Goal: Check status: Check status

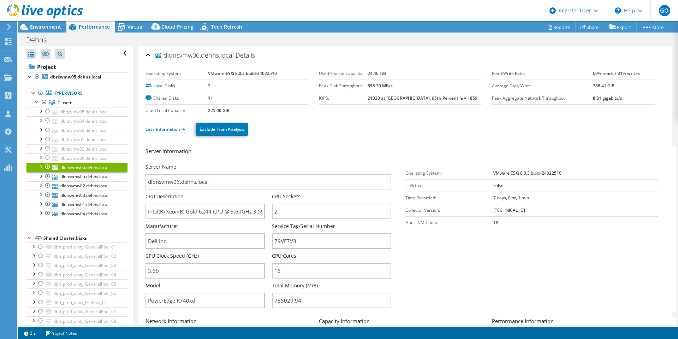
select select "USD"
click at [45, 28] on span "Environment" at bounding box center [45, 26] width 31 height 7
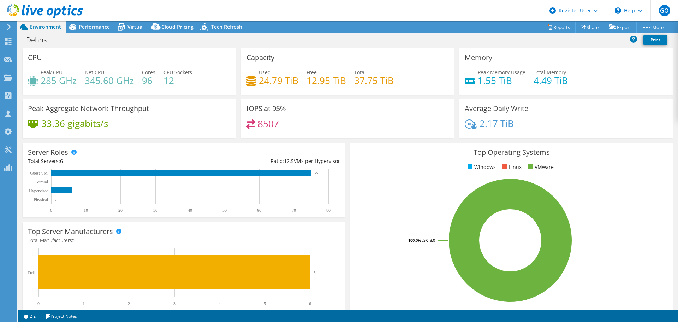
click at [96, 25] on span "Performance" at bounding box center [94, 26] width 31 height 7
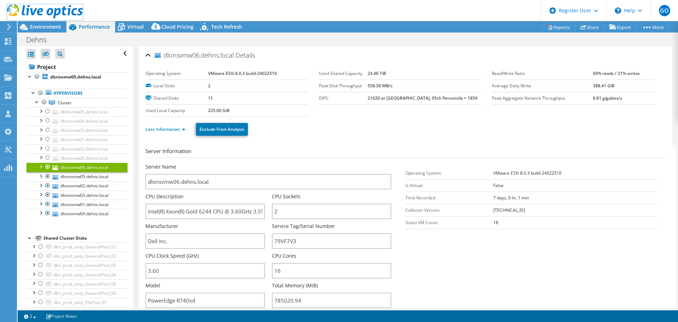
click at [55, 14] on use at bounding box center [45, 11] width 76 height 14
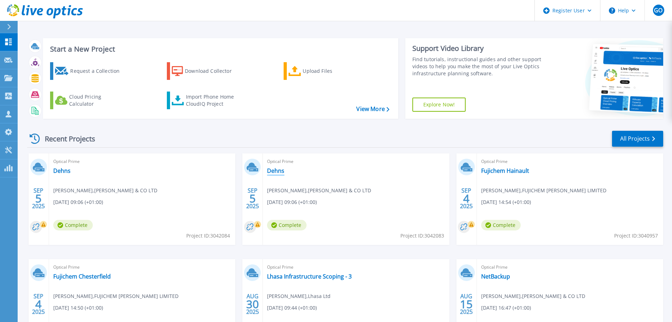
click at [273, 170] on link "Dehns" at bounding box center [275, 170] width 17 height 7
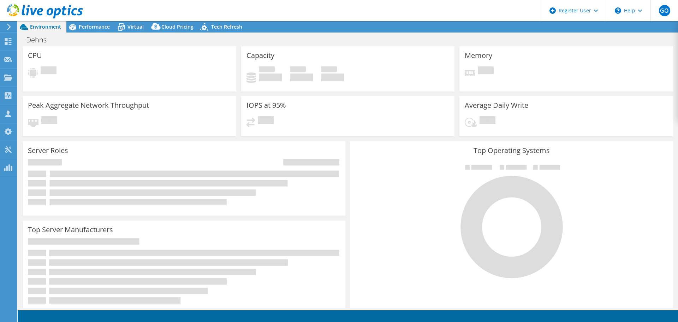
select select "USD"
